Goal: Use online tool/utility: Use online tool/utility

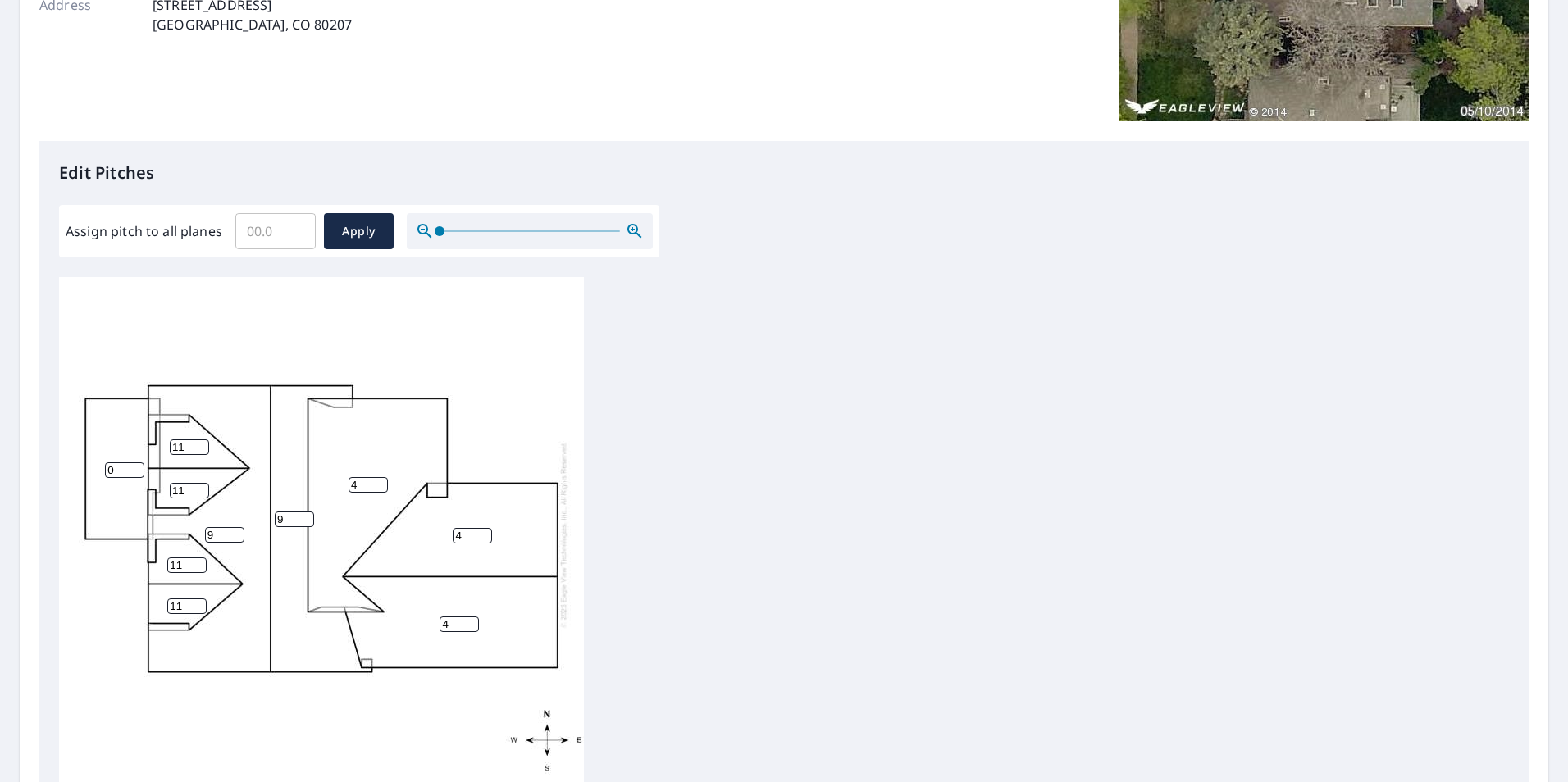
scroll to position [410, 0]
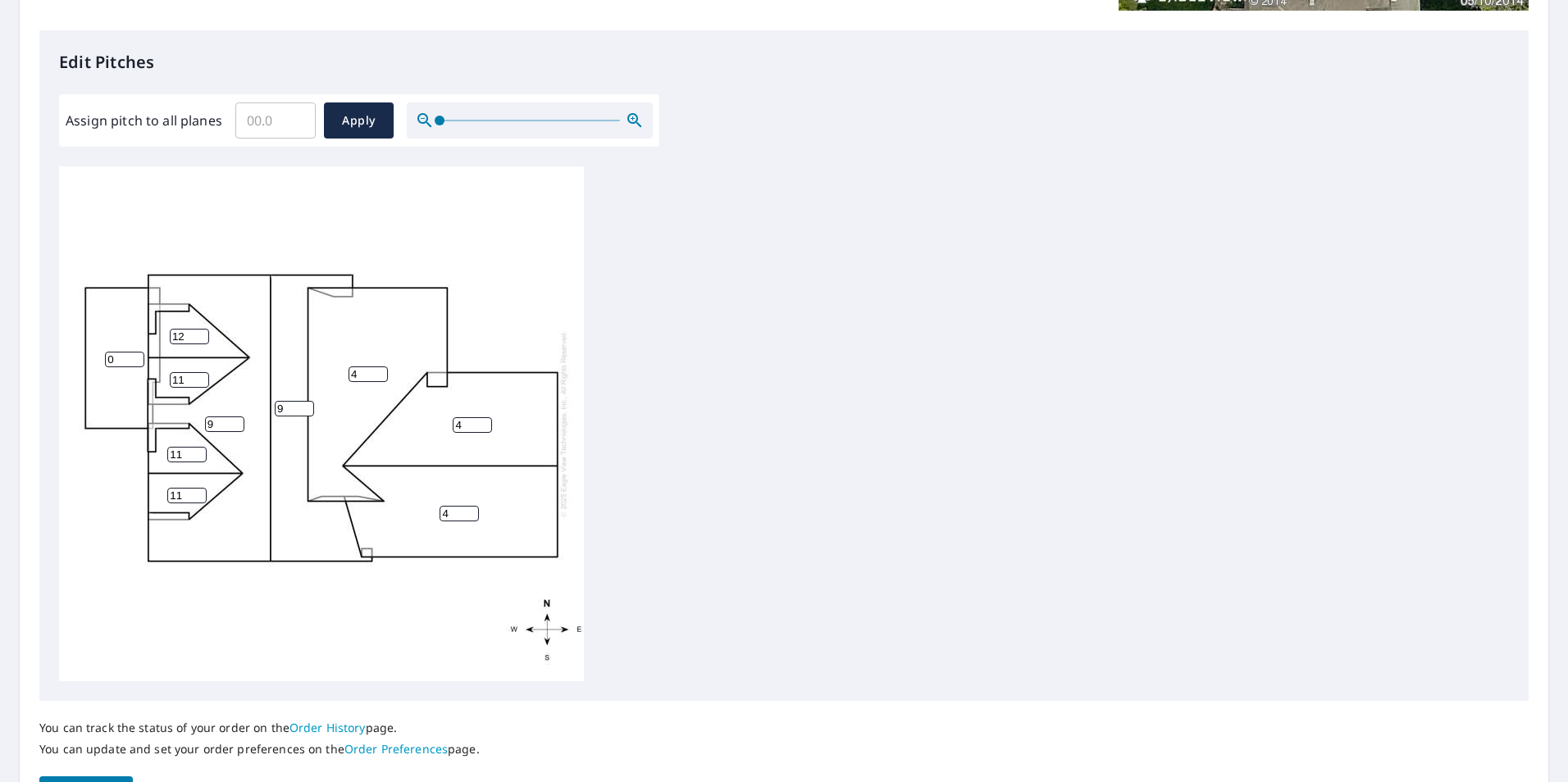
type input "12"
click at [200, 333] on input "12" at bounding box center [189, 336] width 39 height 16
type input "12"
click at [203, 377] on input "12" at bounding box center [189, 380] width 39 height 16
type input "12"
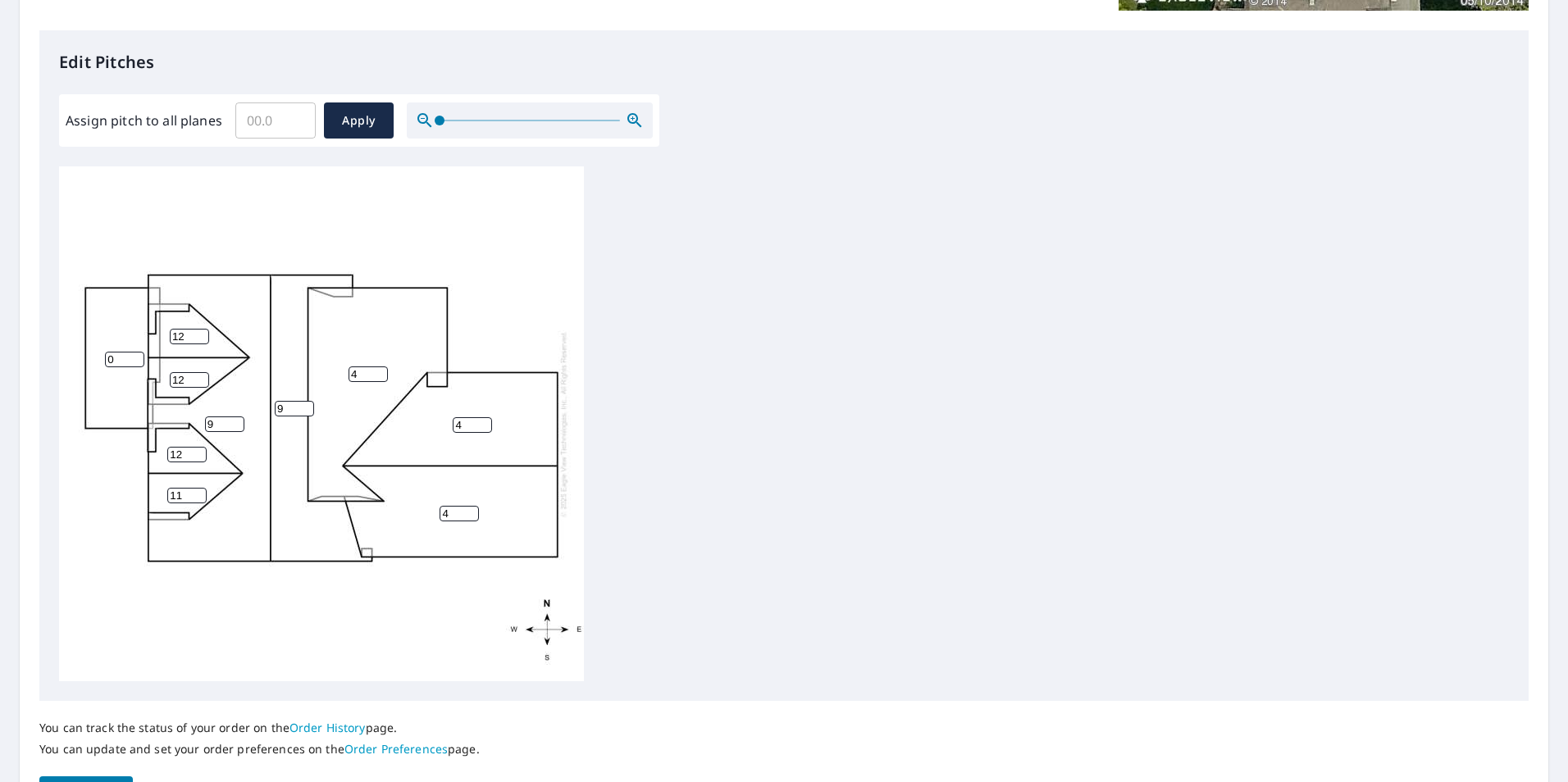
click at [198, 452] on input "12" at bounding box center [186, 455] width 39 height 16
type input "12"
click at [200, 493] on input "12" at bounding box center [186, 495] width 39 height 16
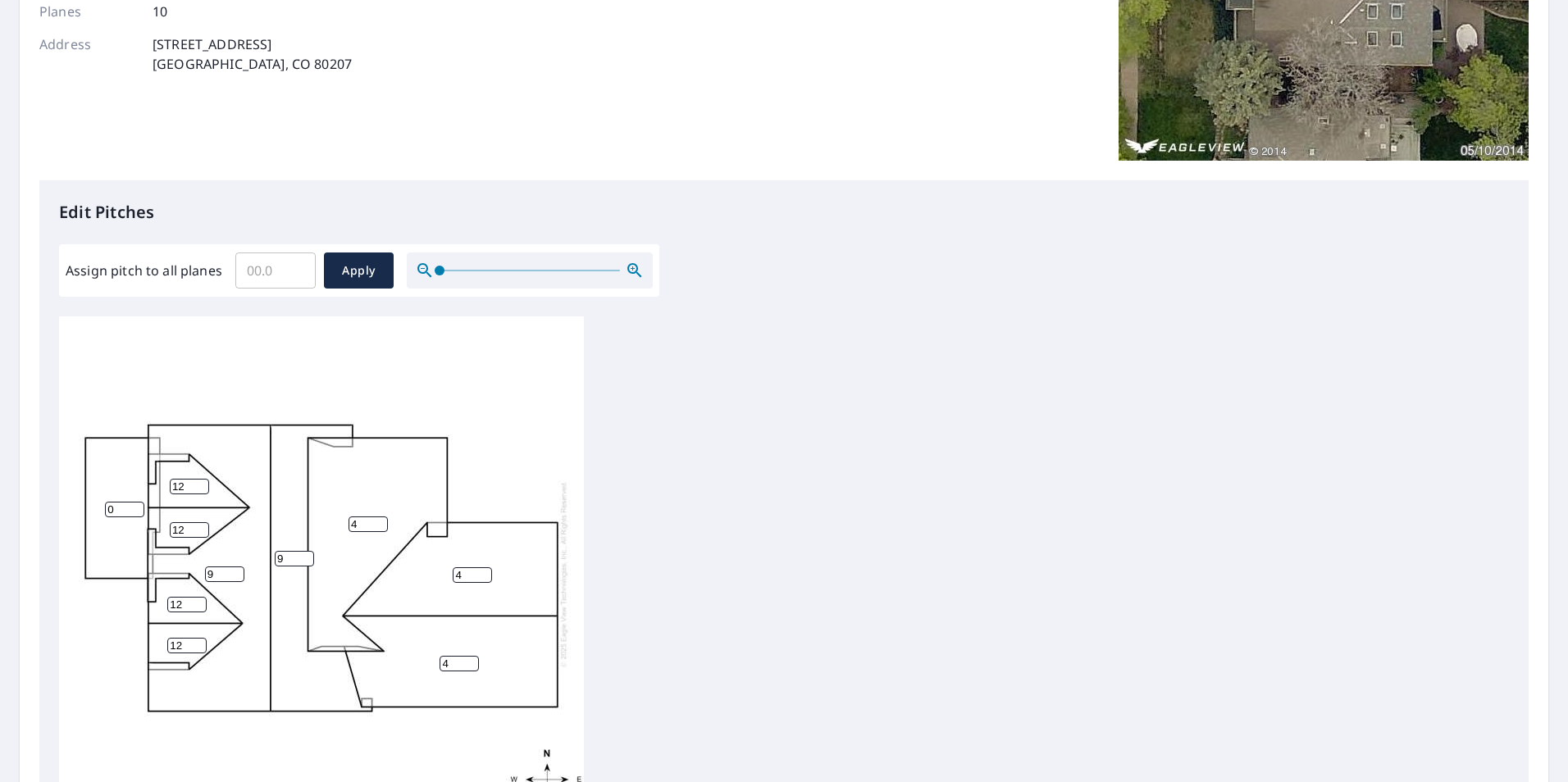
scroll to position [246, 0]
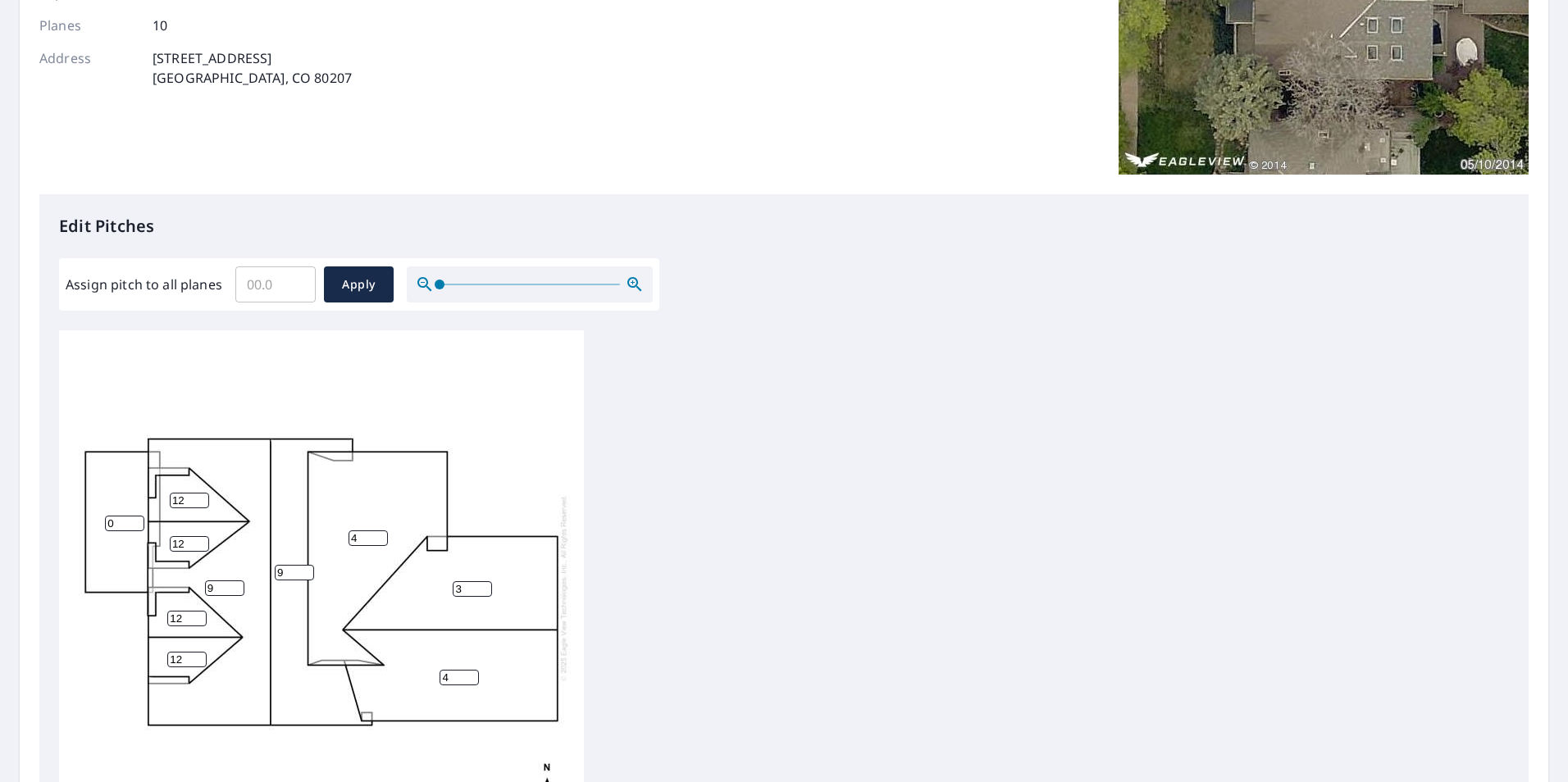
click at [485, 594] on input "3" at bounding box center [472, 589] width 39 height 16
click at [485, 594] on input "2" at bounding box center [472, 589] width 39 height 16
click at [486, 586] on input "3" at bounding box center [472, 589] width 39 height 16
type input "4"
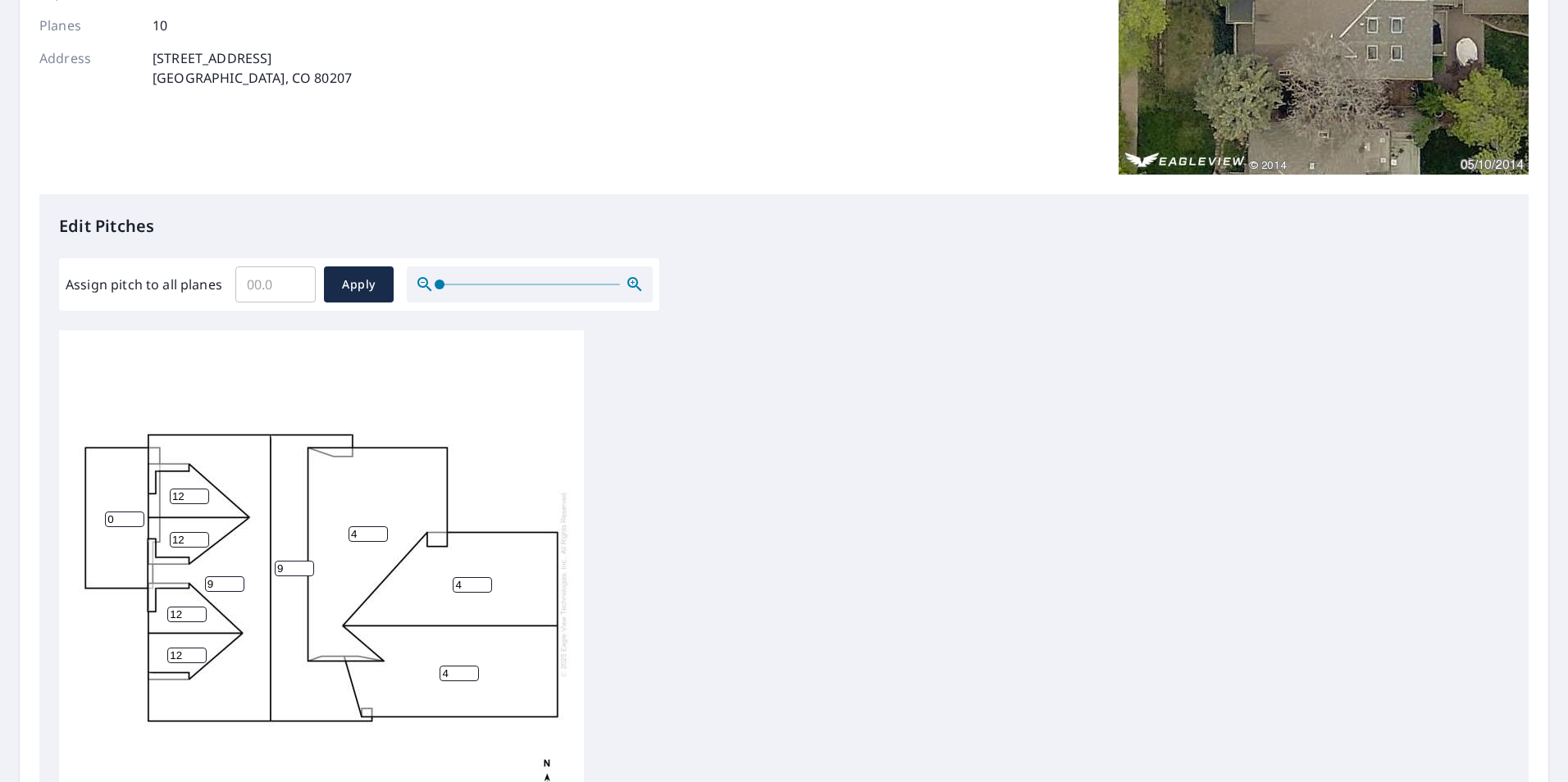
click at [484, 578] on input "4" at bounding box center [472, 585] width 39 height 16
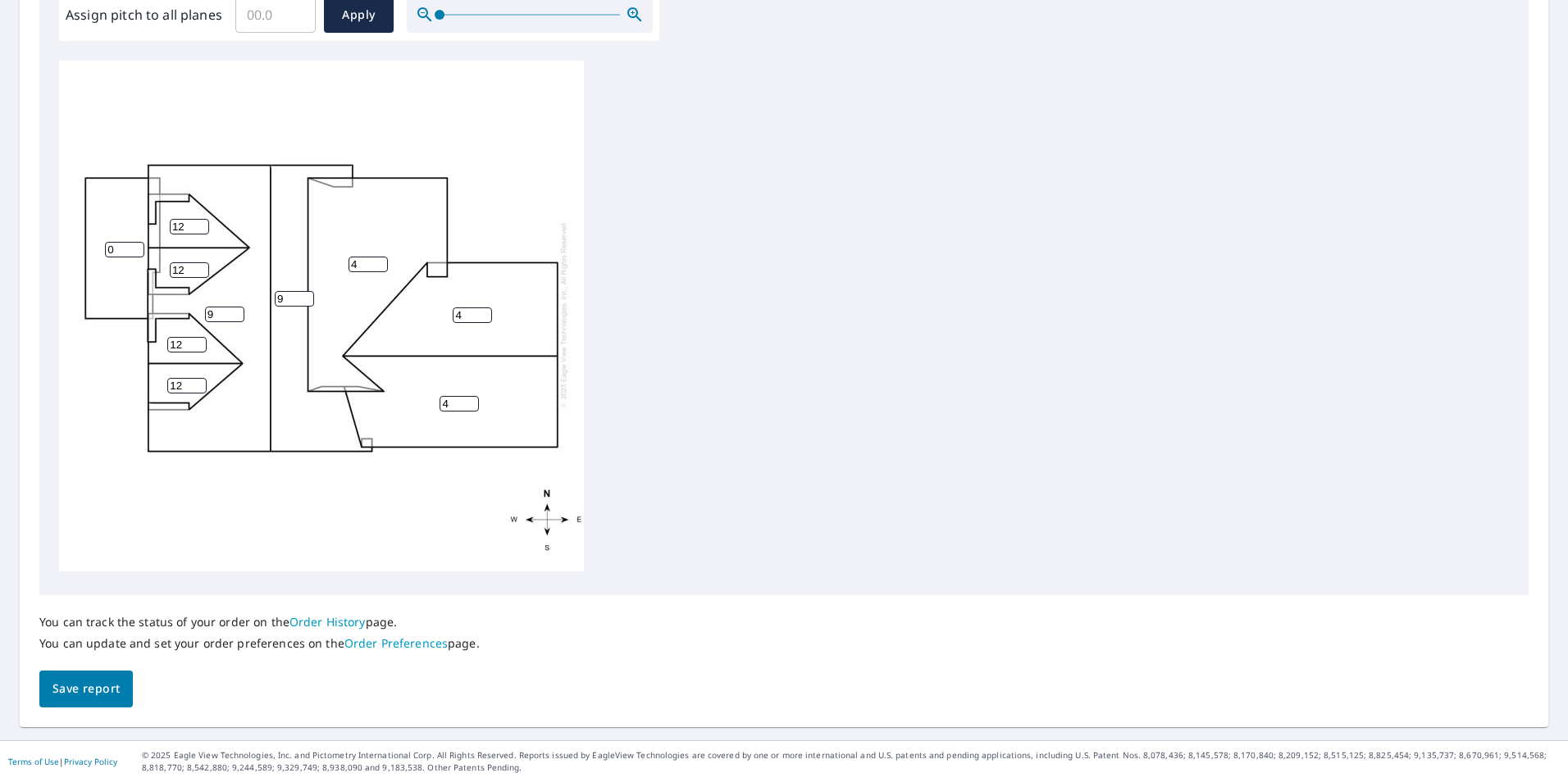
scroll to position [0, 0]
click at [107, 688] on span "Save report" at bounding box center [86, 689] width 67 height 20
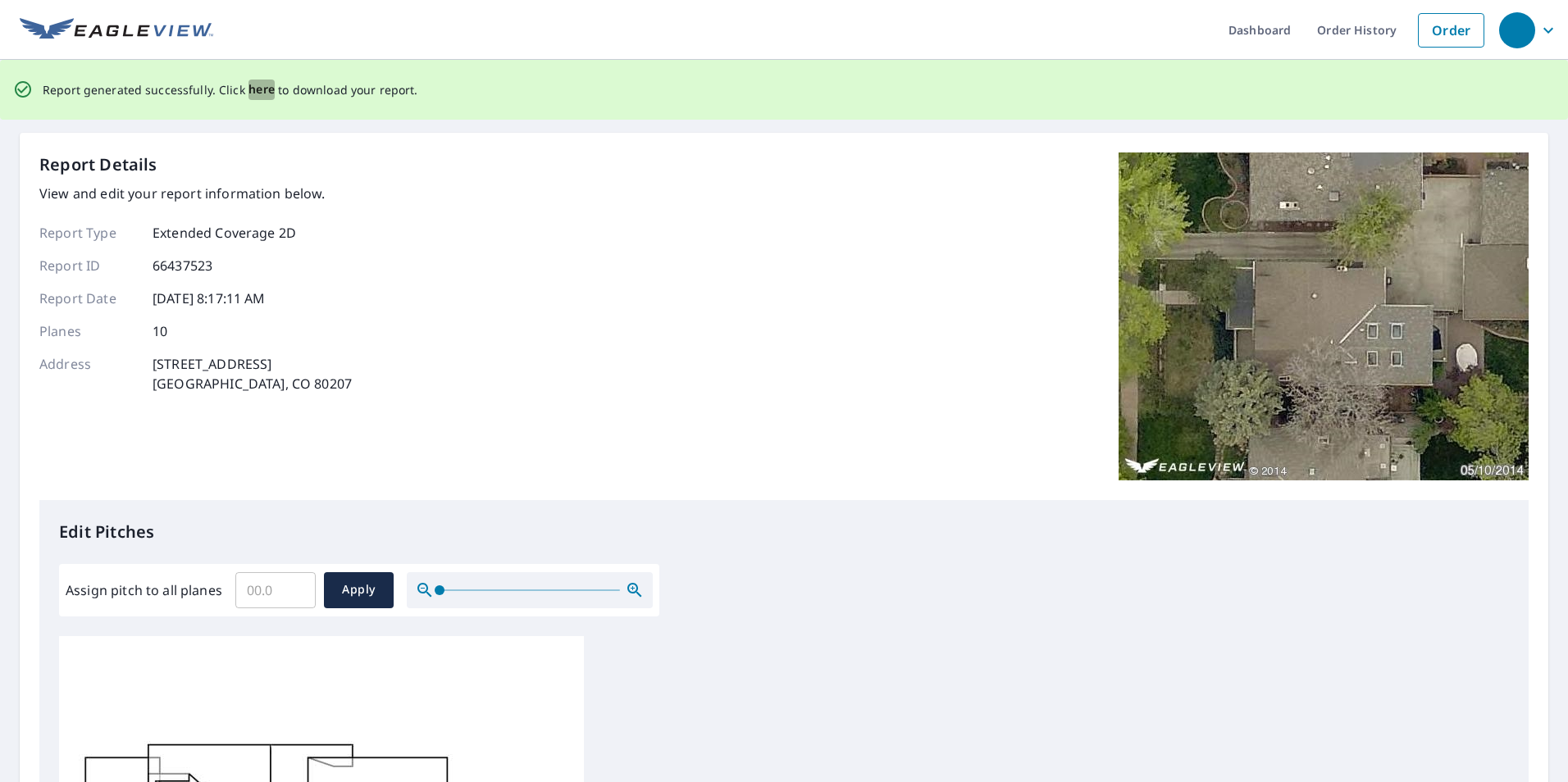
click at [266, 90] on span "here" at bounding box center [261, 89] width 27 height 20
